Goal: Transaction & Acquisition: Purchase product/service

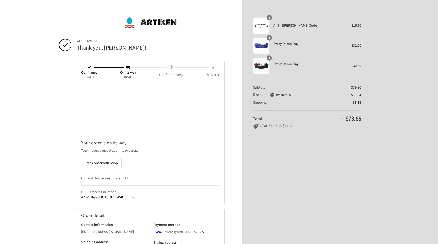
click at [271, 25] on th "All In [[PERSON_NAME] Code]" at bounding box center [307, 25] width 74 height 17
click at [264, 25] on div "1" at bounding box center [261, 25] width 17 height 17
click at [281, 26] on span "All In [[PERSON_NAME] Code]" at bounding box center [308, 25] width 71 height 5
drag, startPoint x: 302, startPoint y: 26, endPoint x: 274, endPoint y: 26, distance: 28.5
click at [274, 26] on span "All In [[PERSON_NAME] Code]" at bounding box center [308, 25] width 71 height 5
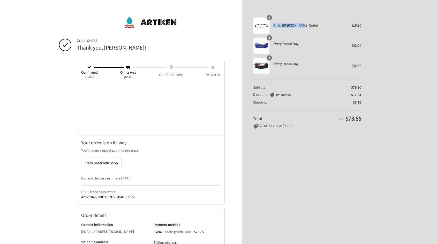
copy span "All In [[PERSON_NAME] Code]"
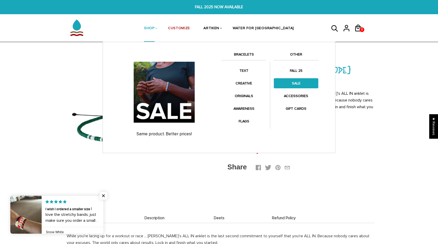
click at [291, 83] on link "SALE" at bounding box center [296, 83] width 44 height 10
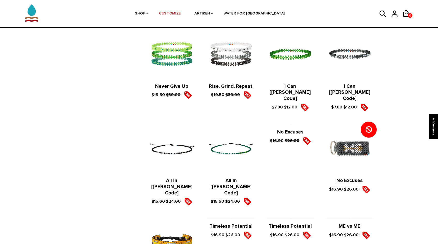
scroll to position [528, 0]
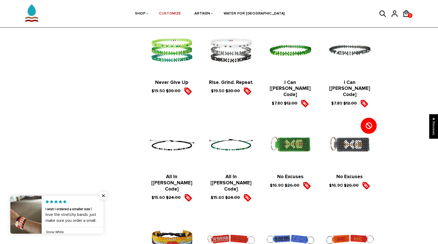
click at [183, 131] on figure at bounding box center [171, 145] width 49 height 49
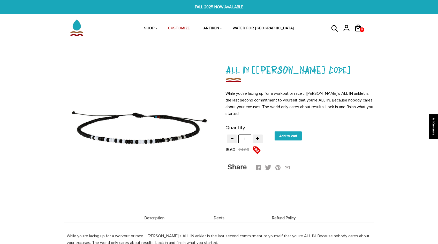
click at [171, 127] on img at bounding box center [138, 127] width 149 height 149
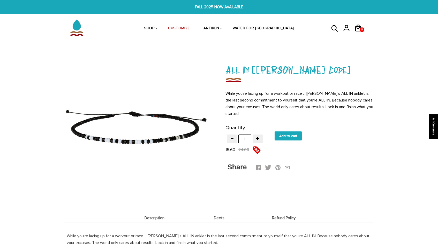
click at [171, 127] on div at bounding box center [138, 127] width 149 height 149
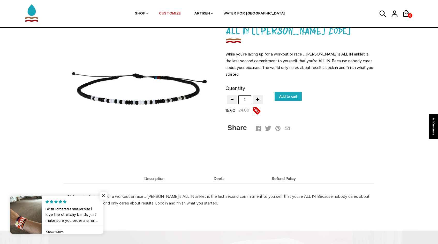
scroll to position [39, 0]
